Goal: Transaction & Acquisition: Obtain resource

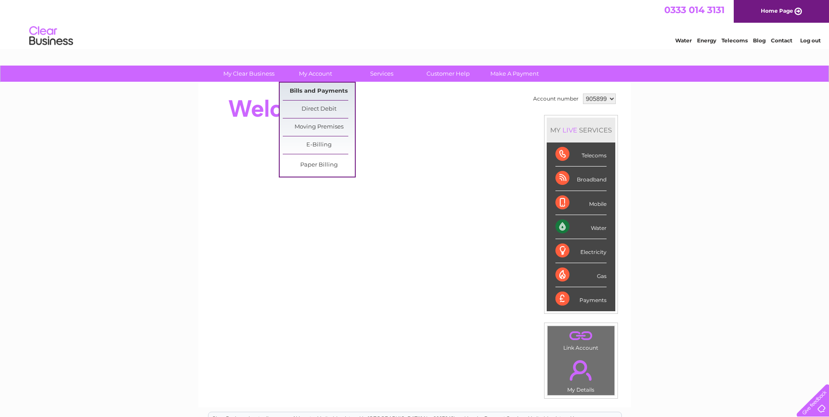
click at [313, 91] on link "Bills and Payments" at bounding box center [319, 91] width 72 height 17
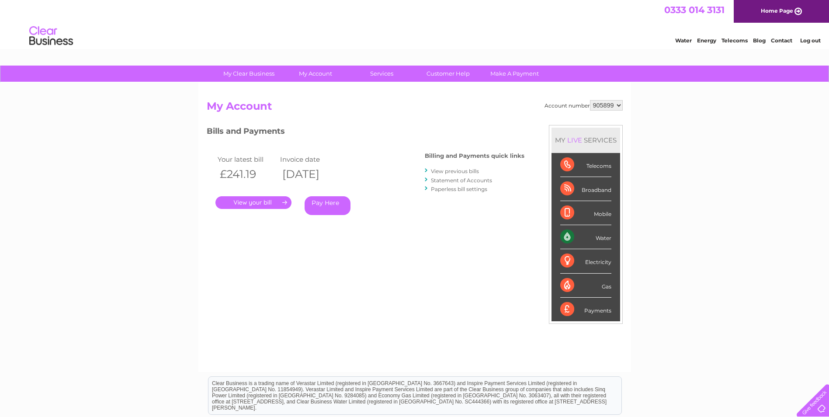
click at [620, 107] on select "905899 905900" at bounding box center [606, 105] width 33 height 10
click at [449, 172] on link "View previous bills" at bounding box center [455, 171] width 48 height 7
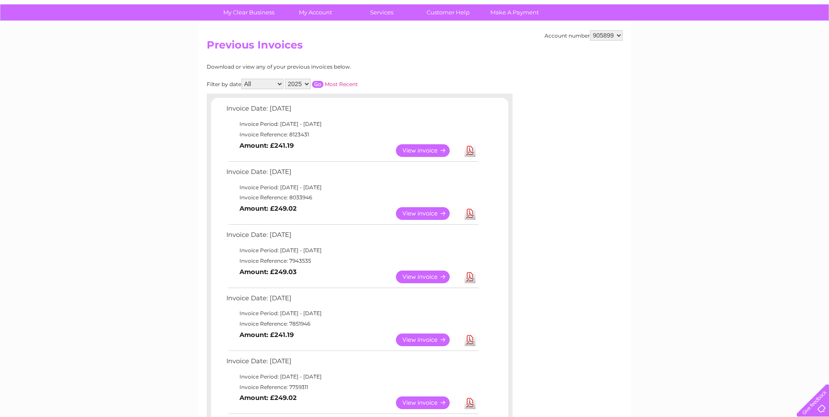
scroll to position [87, 0]
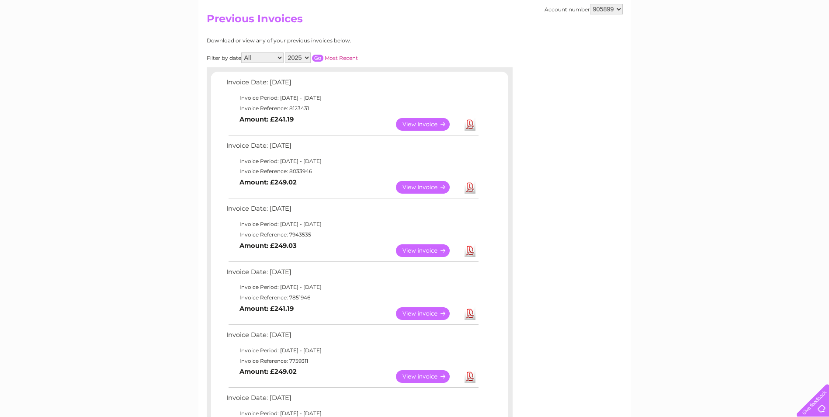
click at [427, 122] on link "View" at bounding box center [428, 124] width 64 height 13
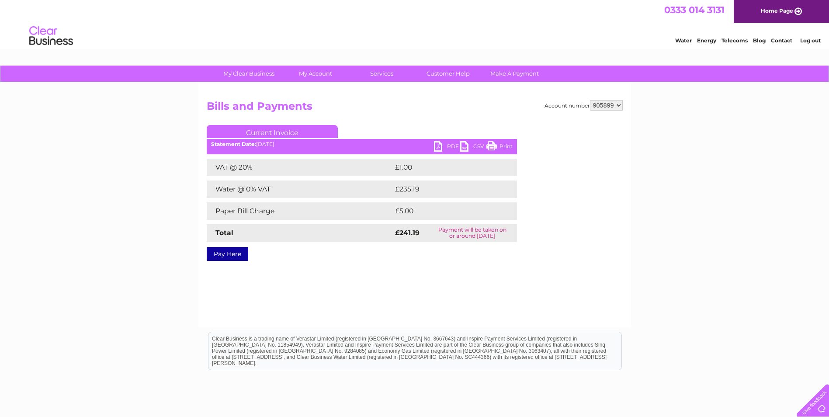
click at [450, 145] on link "PDF" at bounding box center [447, 147] width 26 height 13
